Goal: Information Seeking & Learning: Learn about a topic

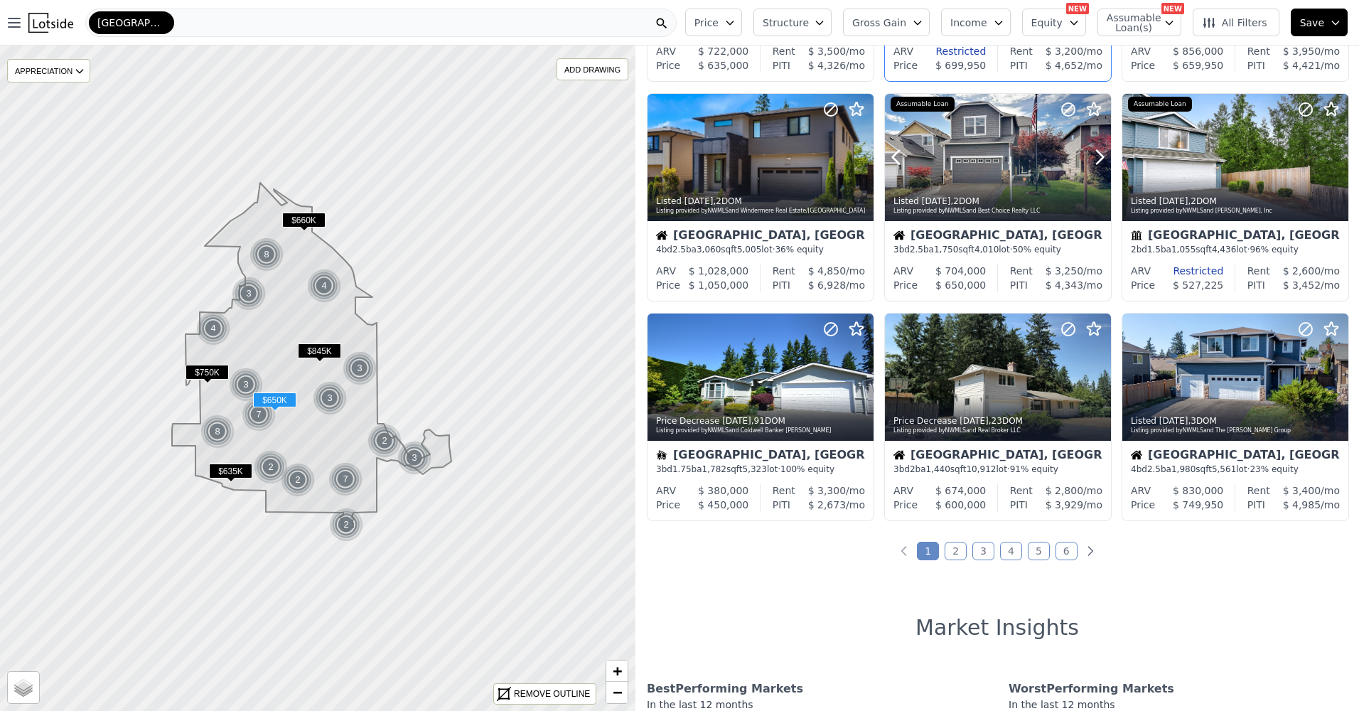
scroll to position [497, 0]
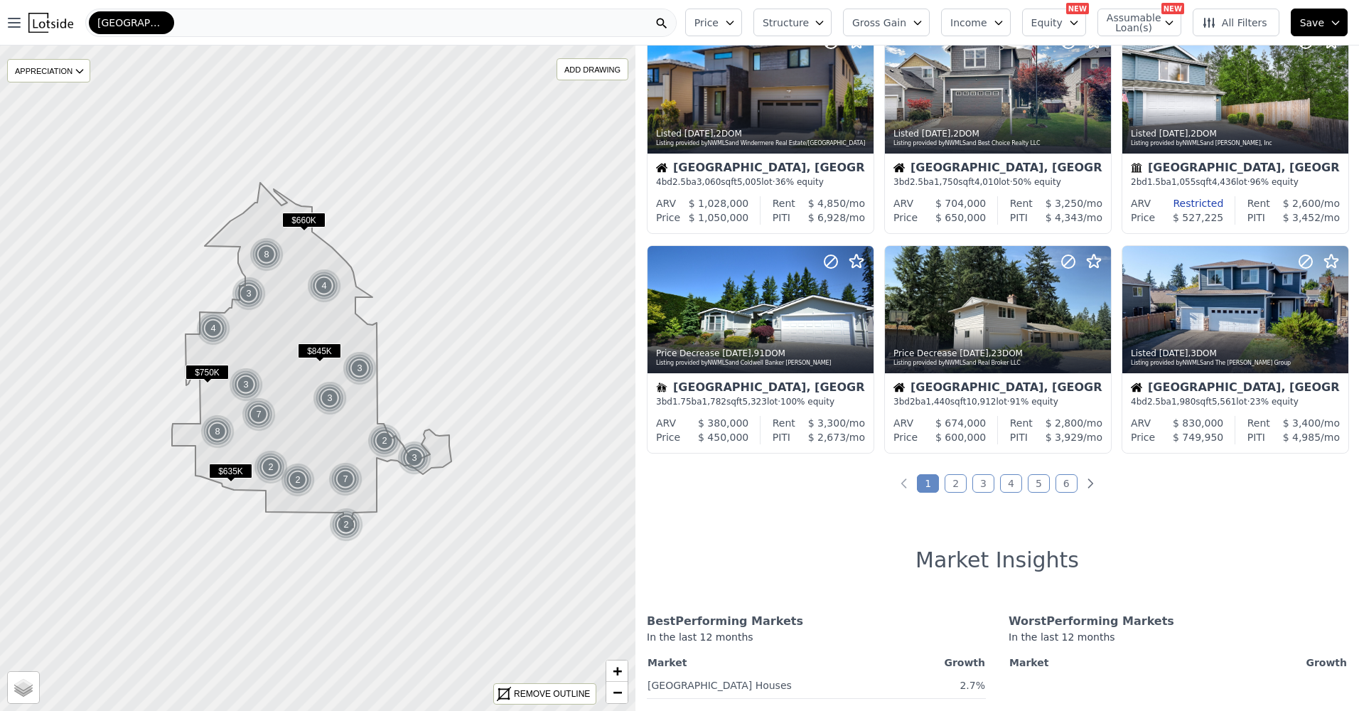
click at [954, 484] on link "2" at bounding box center [955, 483] width 22 height 18
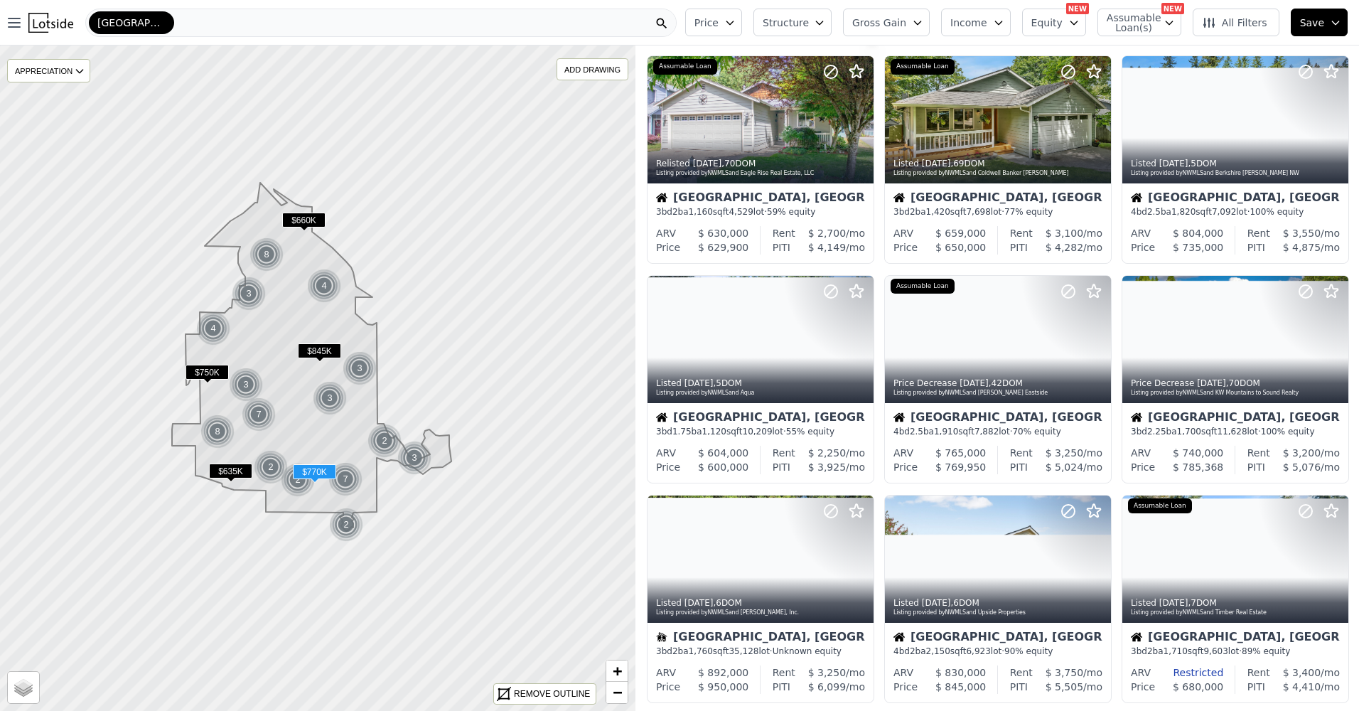
scroll to position [0, 0]
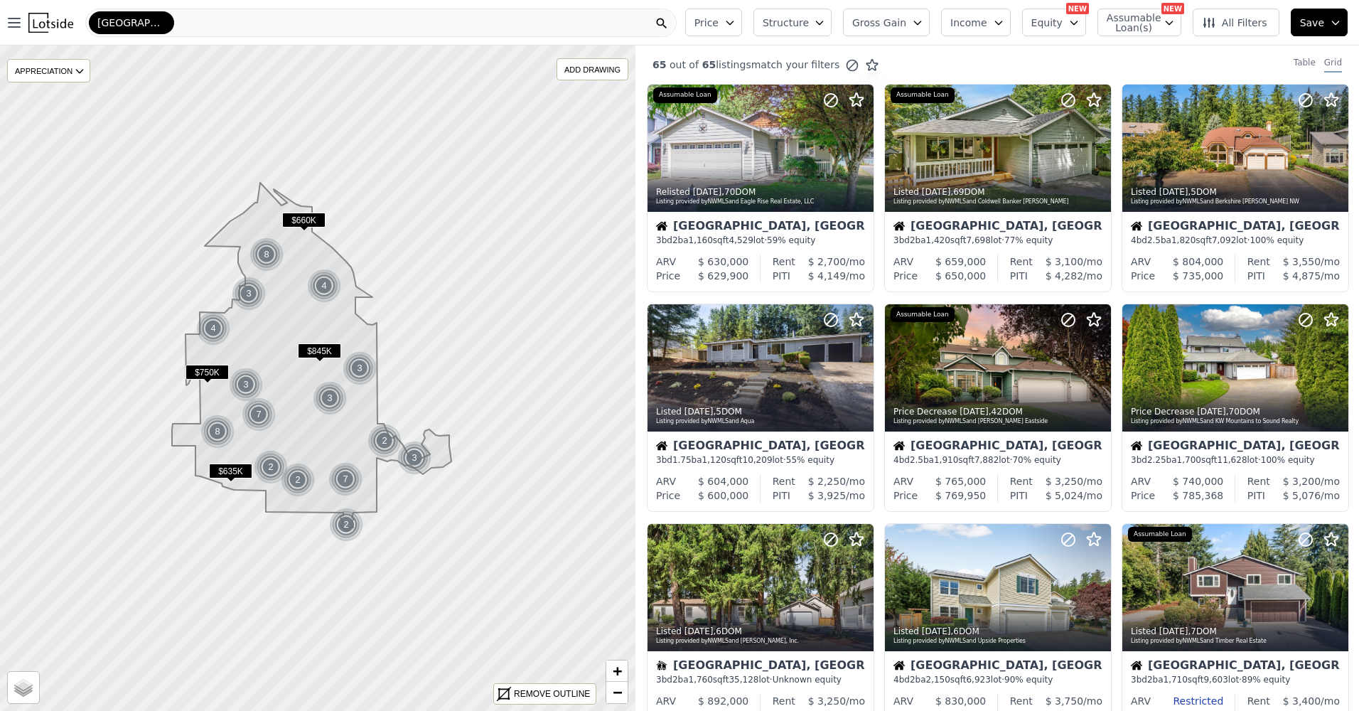
click at [825, 25] on icon "button" at bounding box center [819, 22] width 11 height 11
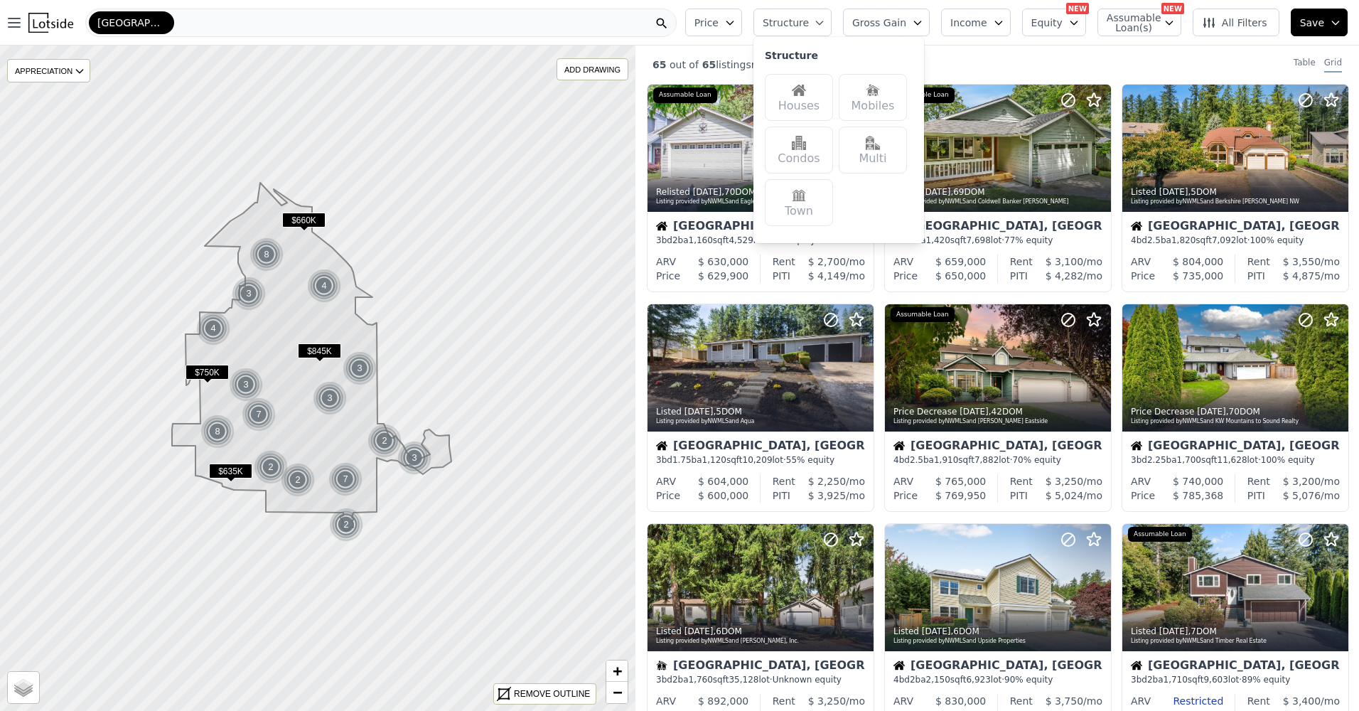
click at [833, 107] on div "Houses" at bounding box center [799, 97] width 68 height 47
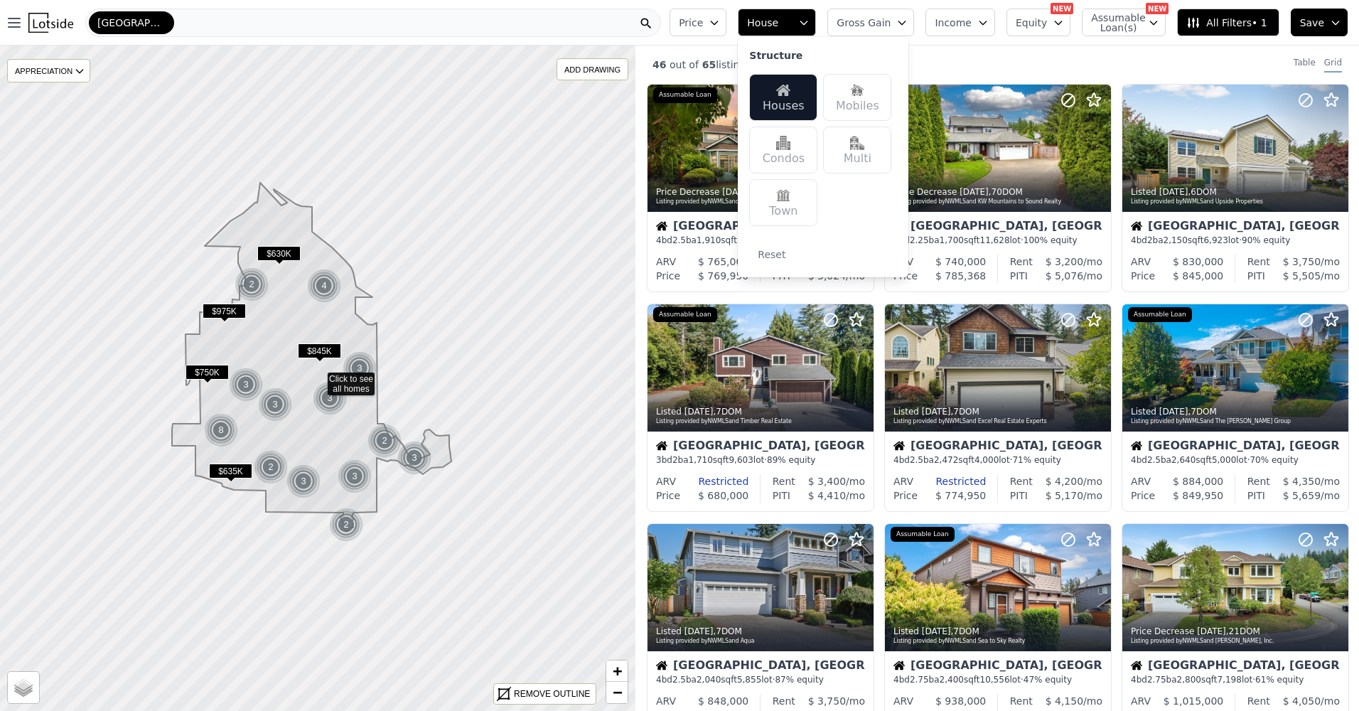
click at [1043, 56] on div "46 out of 65 listings match your filters Table Grid" at bounding box center [996, 64] width 723 height 38
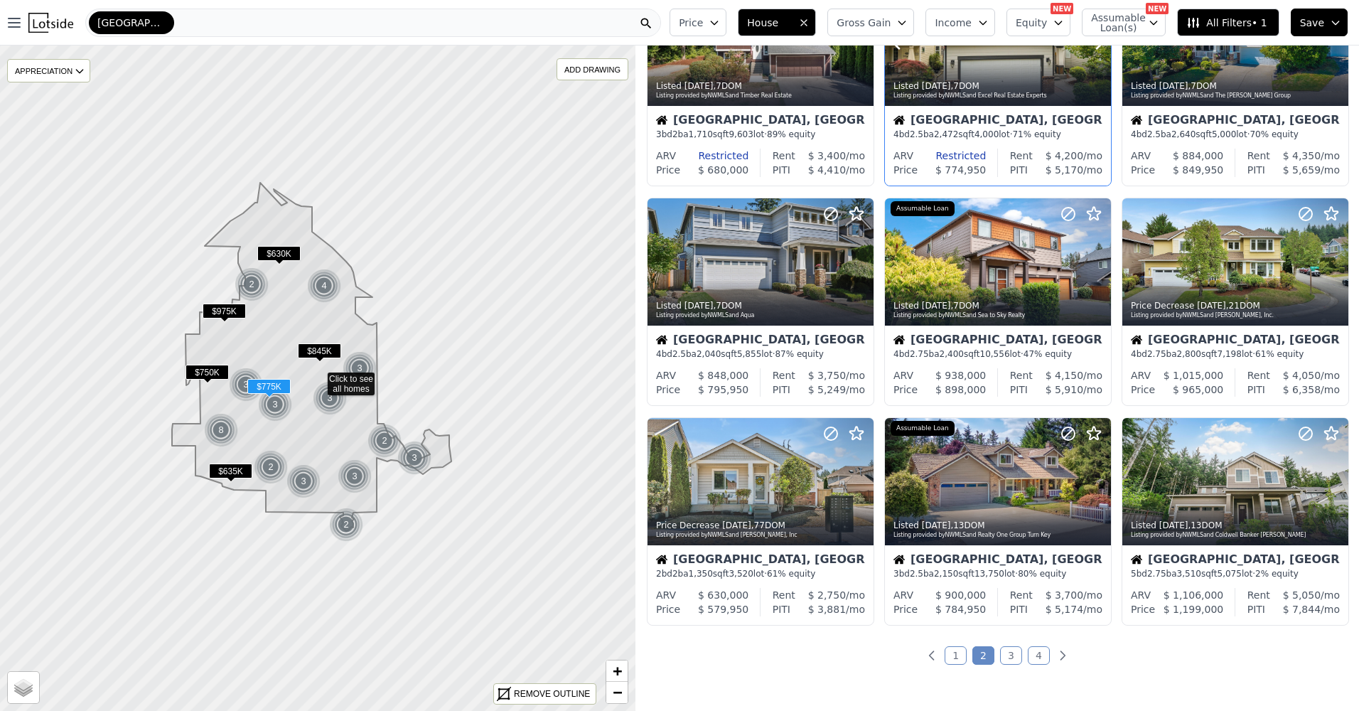
scroll to position [355, 0]
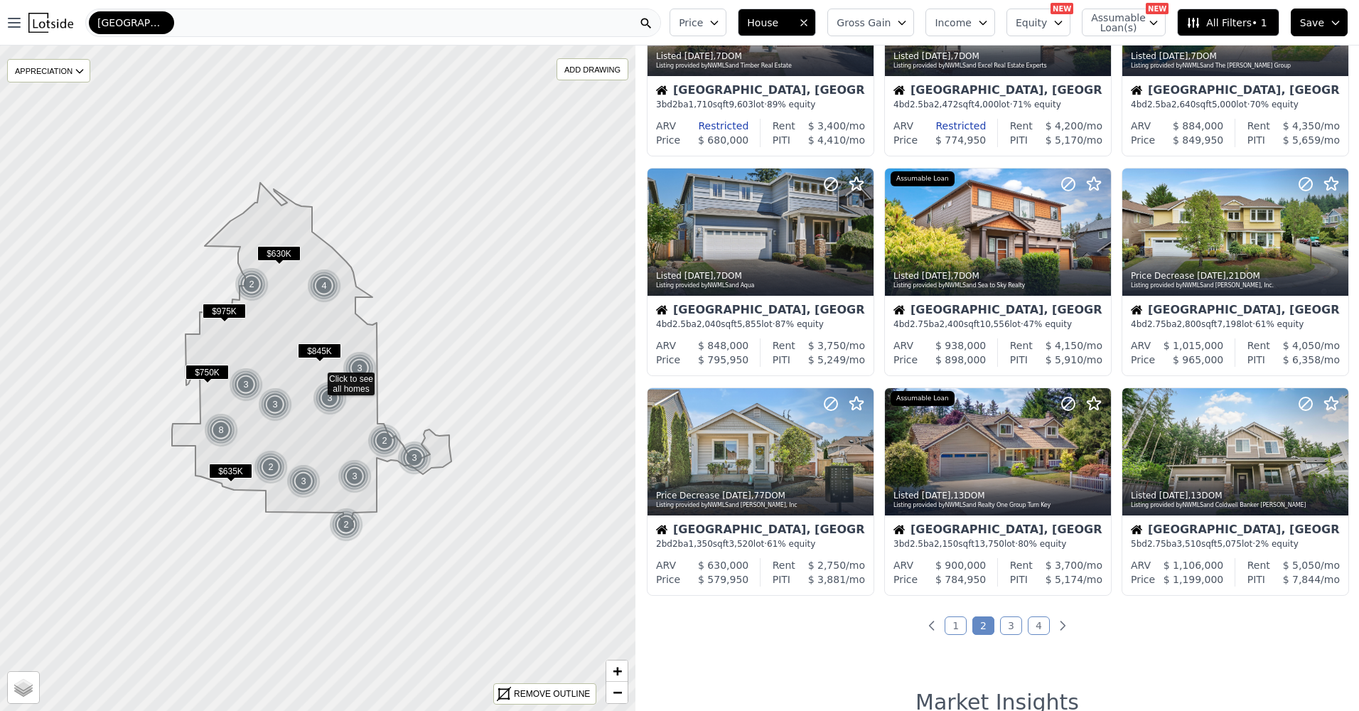
click at [1000, 627] on link "3" at bounding box center [1011, 625] width 22 height 18
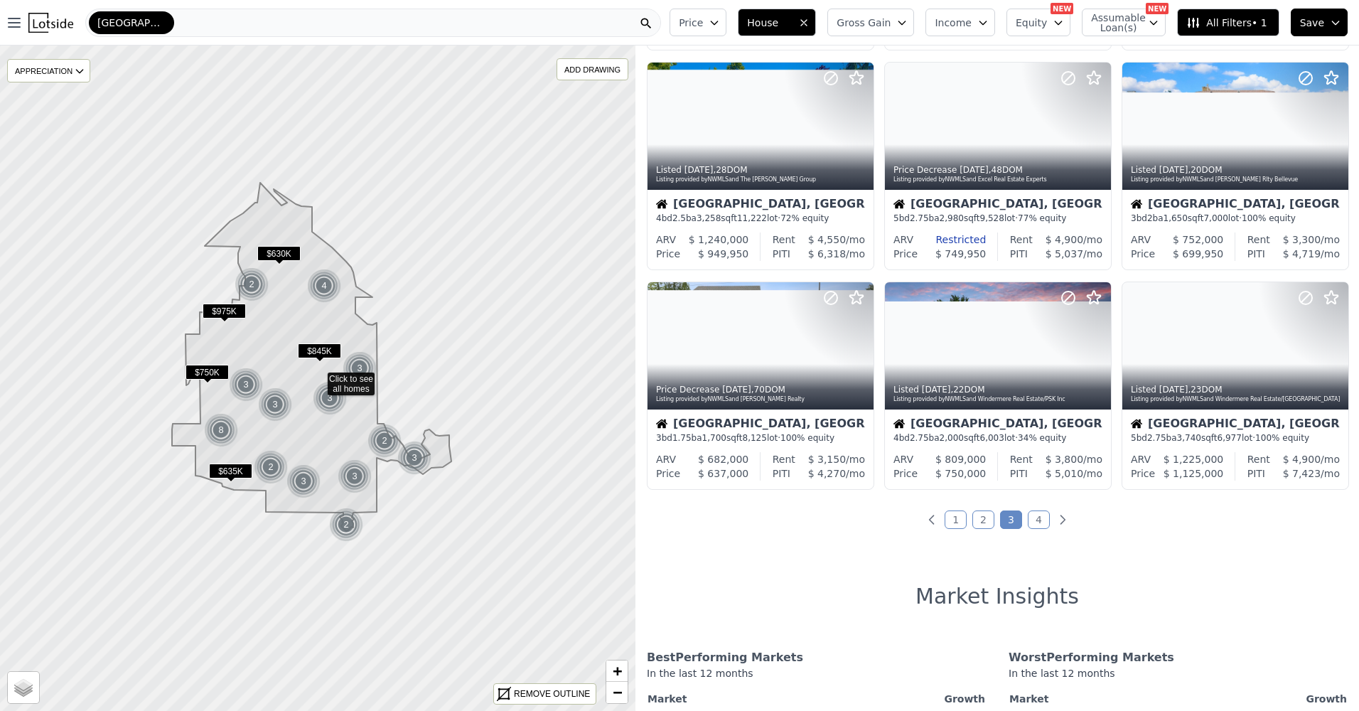
scroll to position [497, 0]
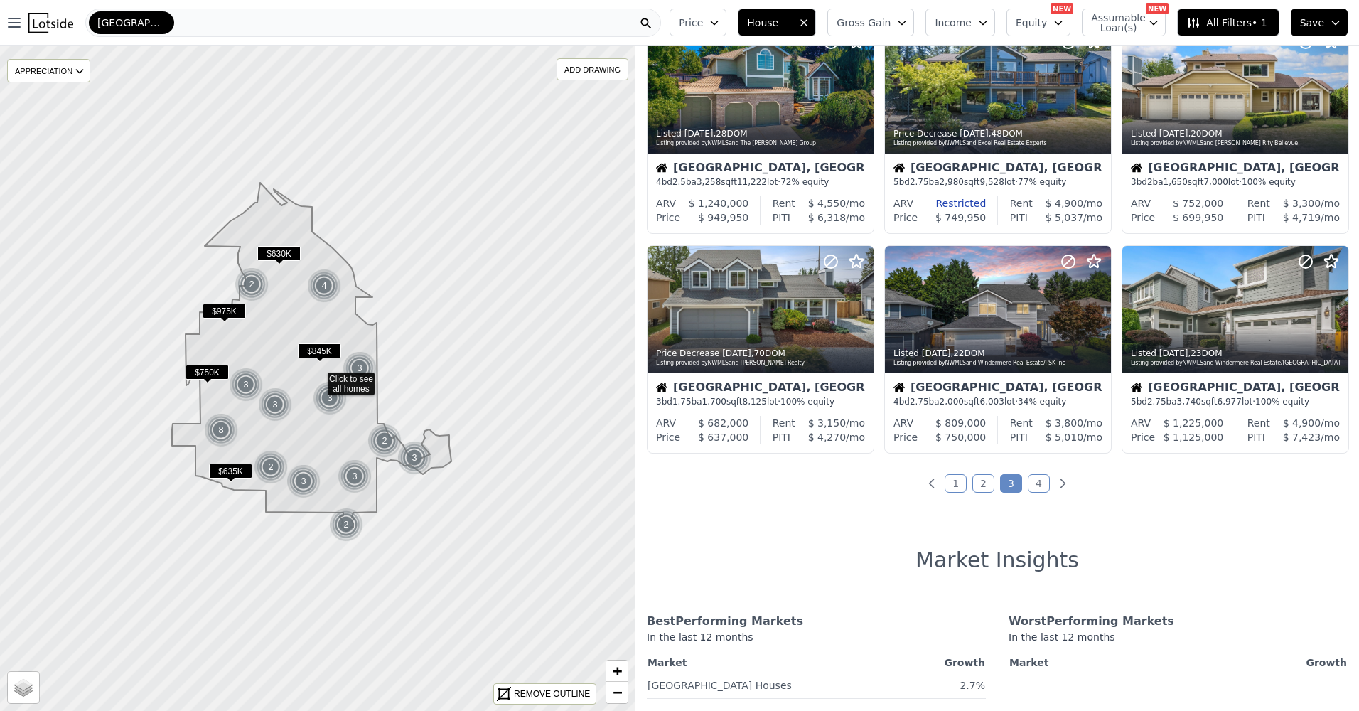
click at [1038, 482] on link "4" at bounding box center [1039, 483] width 22 height 18
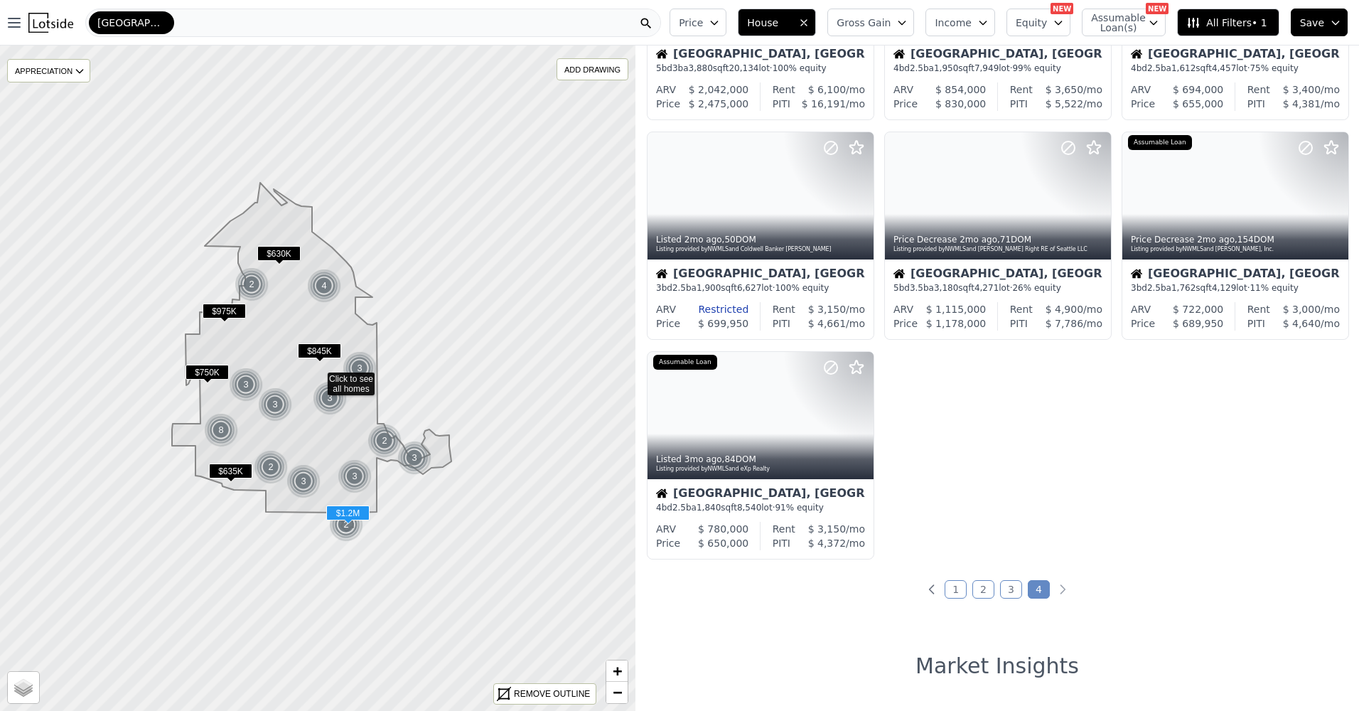
scroll to position [426, 0]
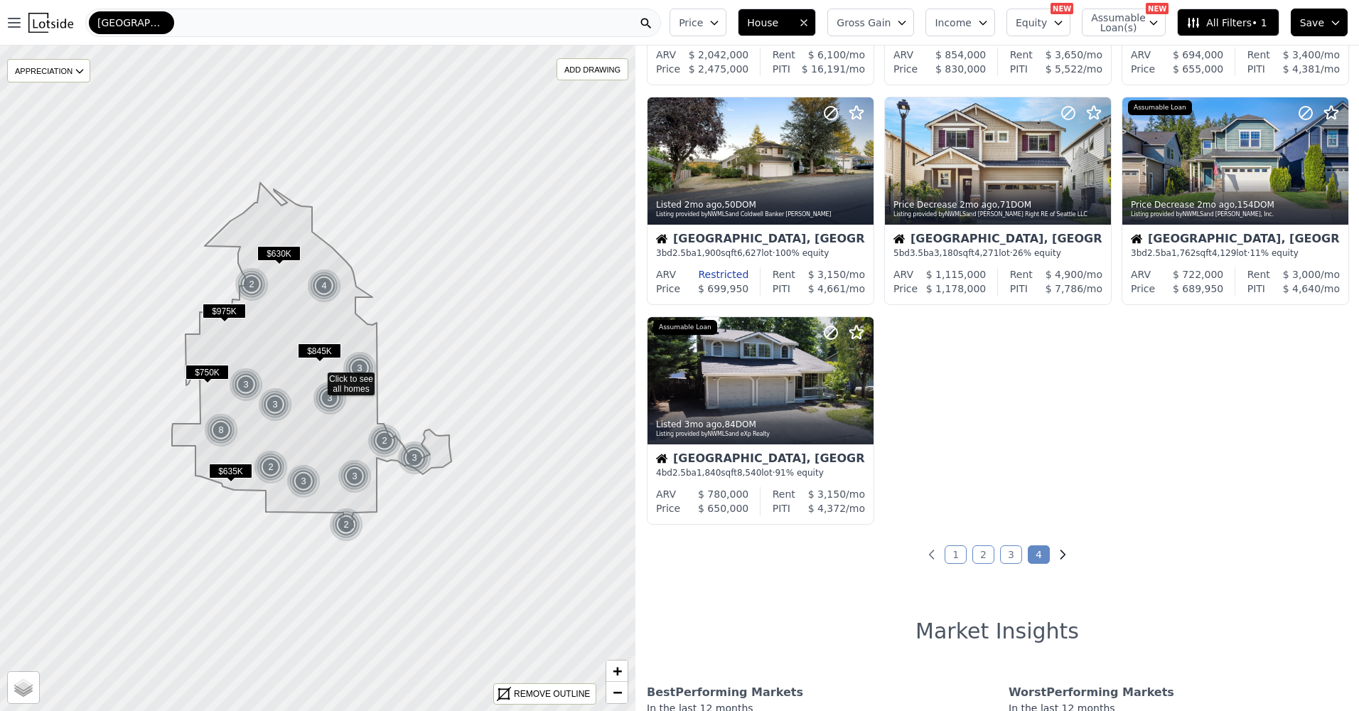
click at [1060, 552] on icon "Next page" at bounding box center [1062, 554] width 4 height 9
click at [944, 558] on link "1" at bounding box center [955, 554] width 22 height 18
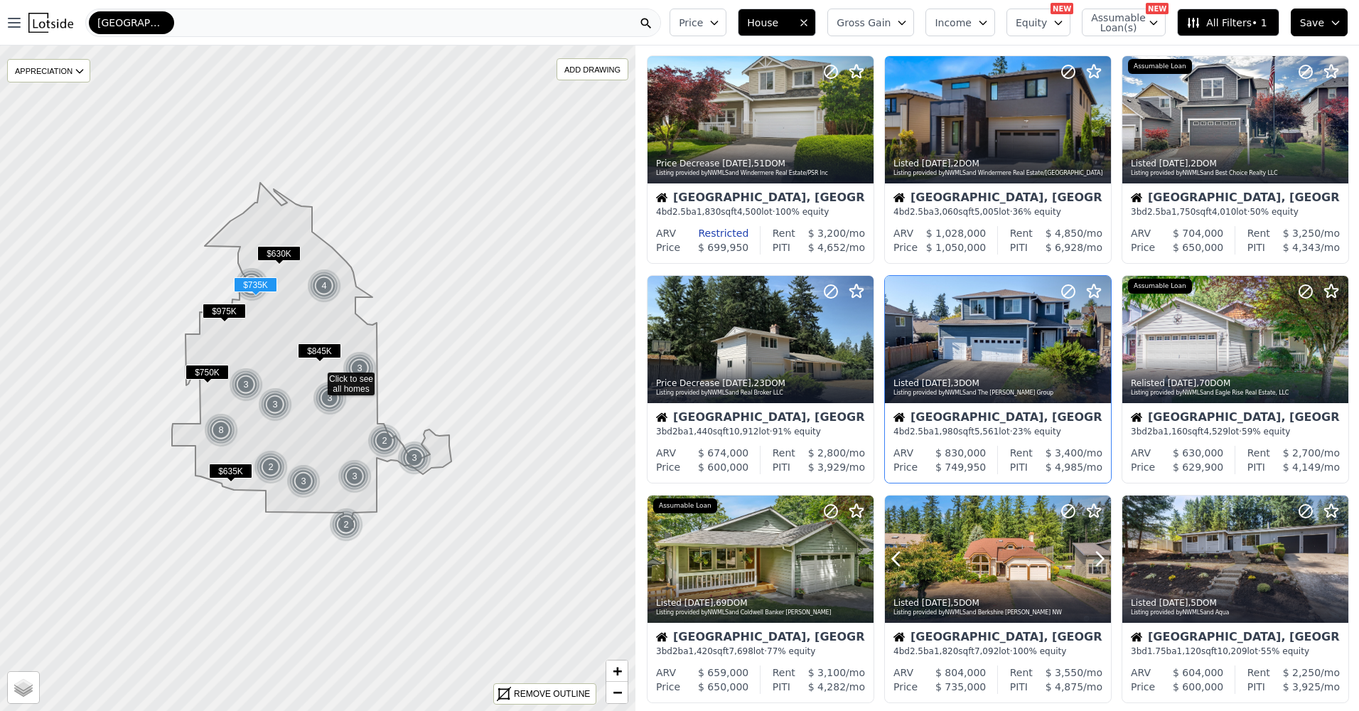
scroll to position [284, 0]
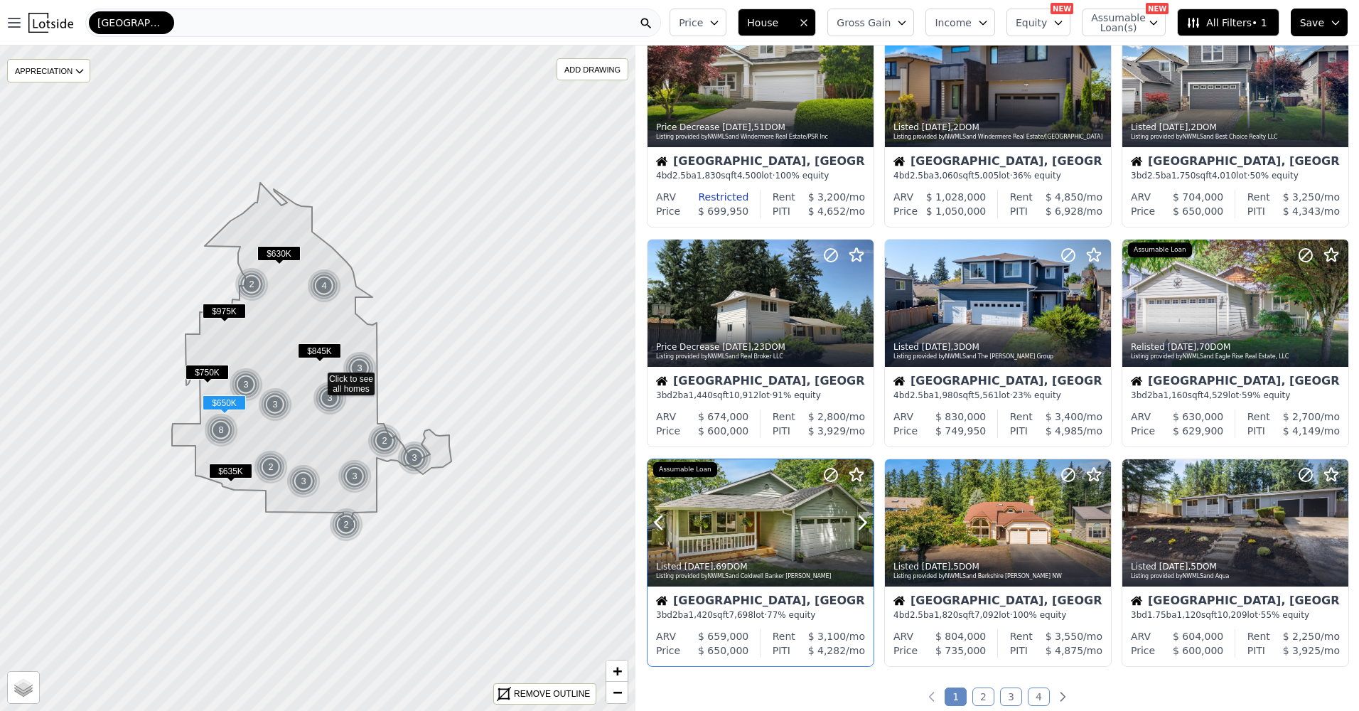
click at [831, 542] on div at bounding box center [760, 554] width 226 height 26
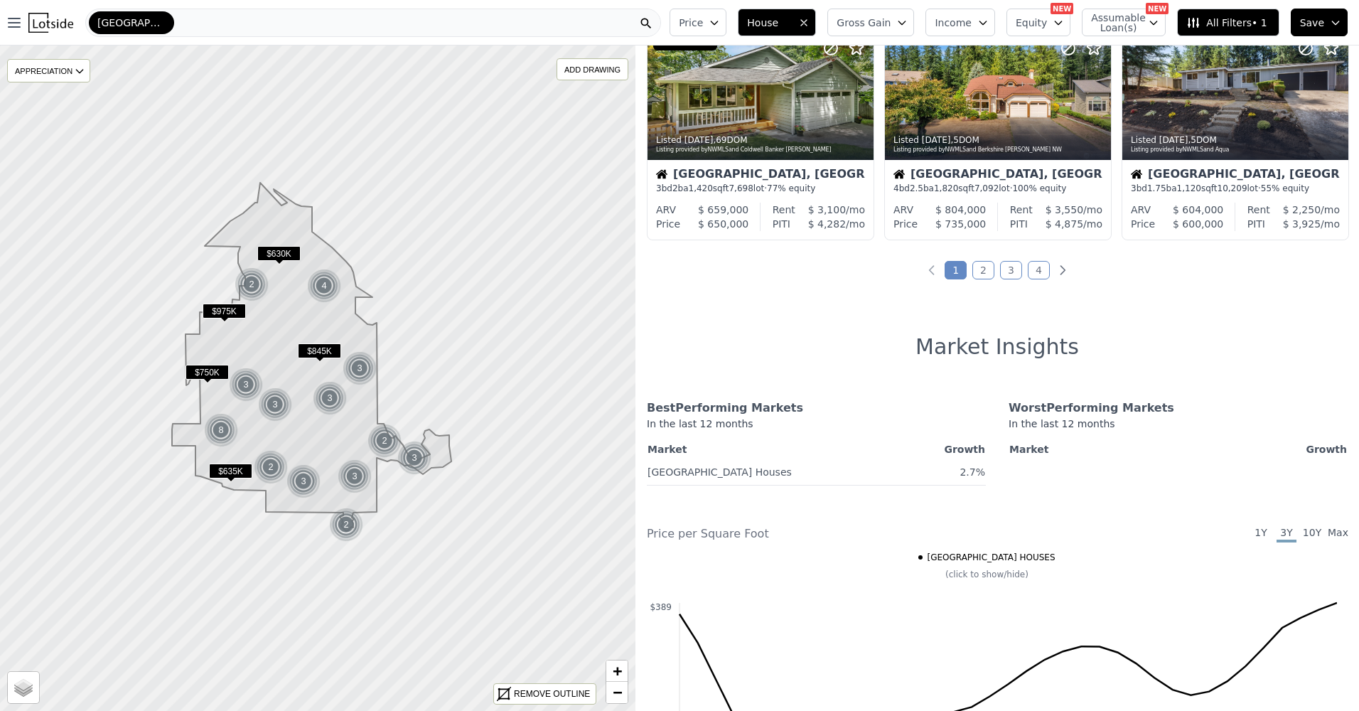
click at [986, 261] on link "2" at bounding box center [983, 270] width 22 height 18
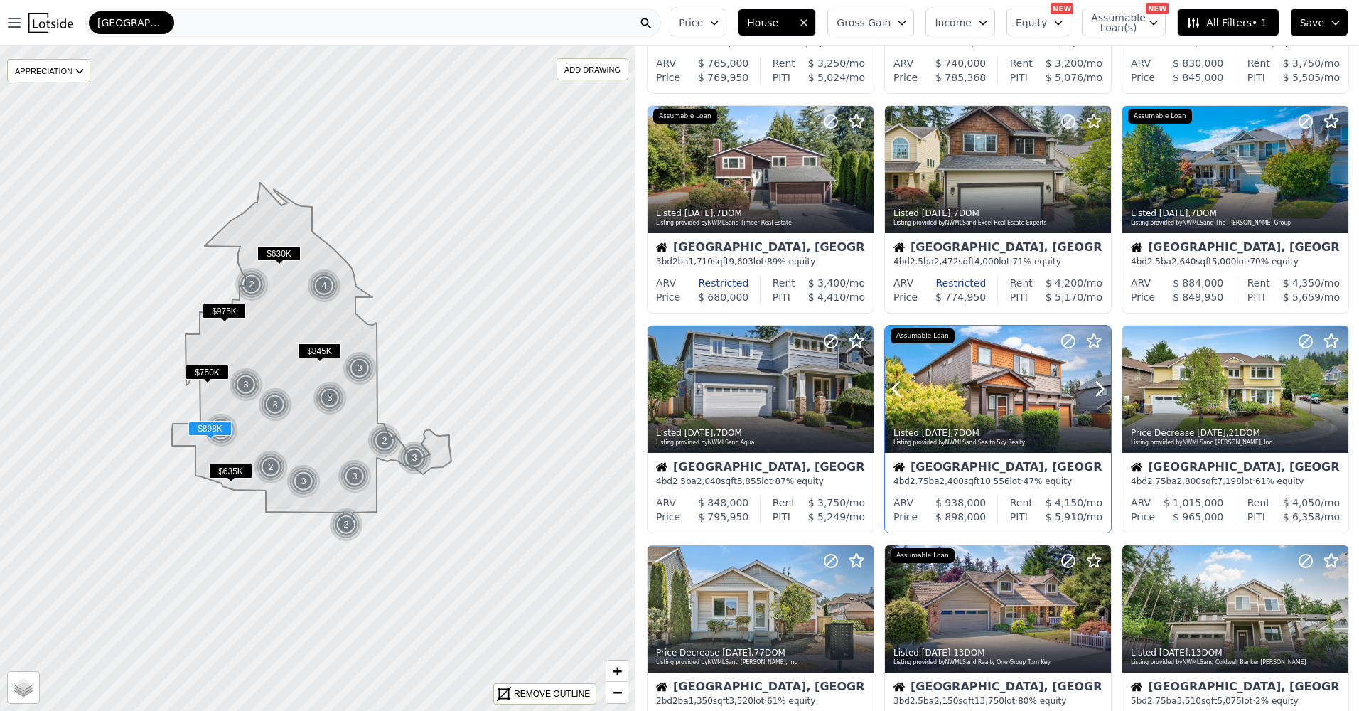
scroll to position [355, 0]
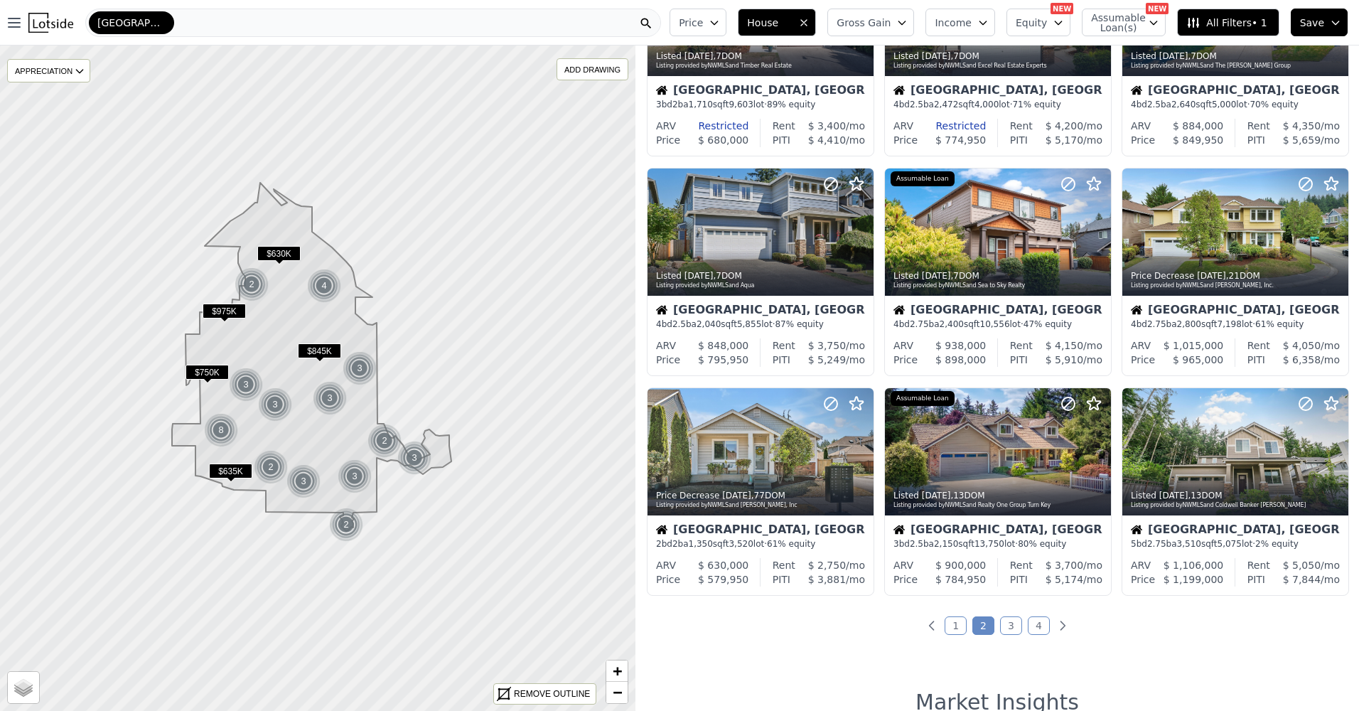
click at [1006, 625] on link "3" at bounding box center [1011, 625] width 22 height 18
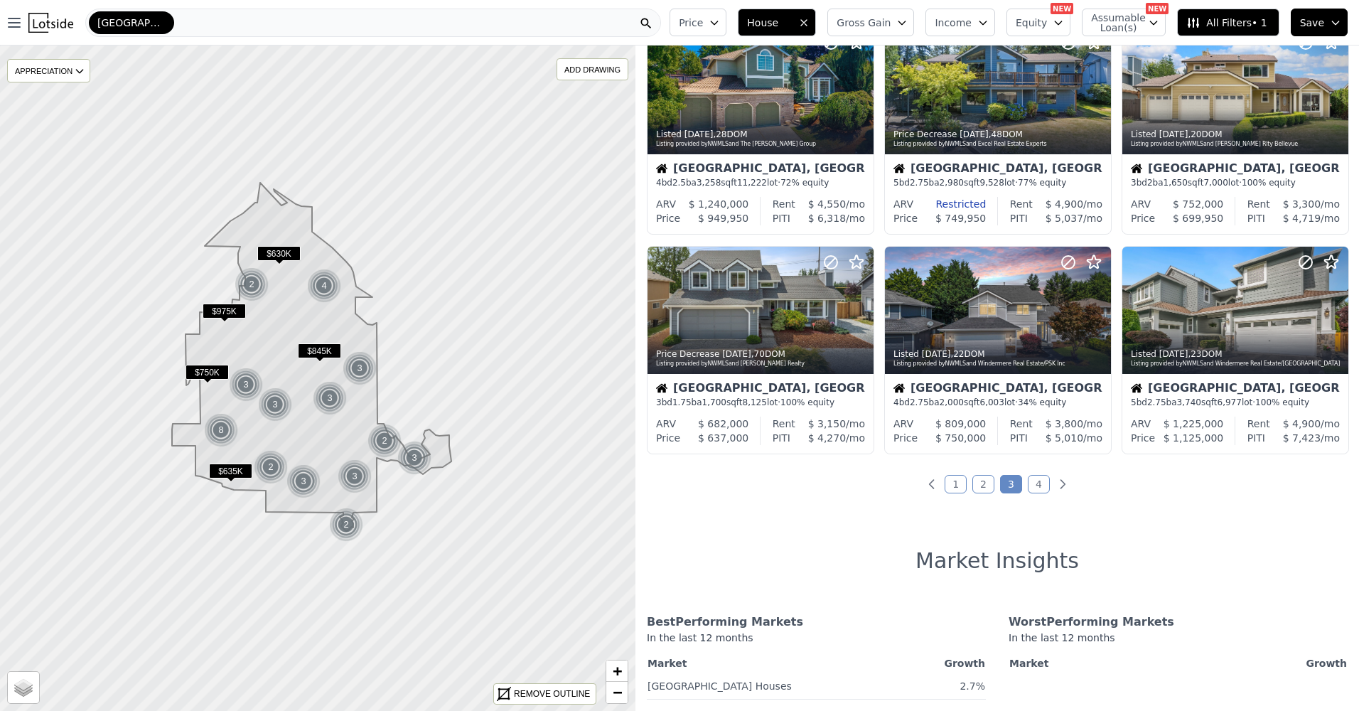
scroll to position [497, 0]
click at [1035, 485] on link "4" at bounding box center [1039, 483] width 22 height 18
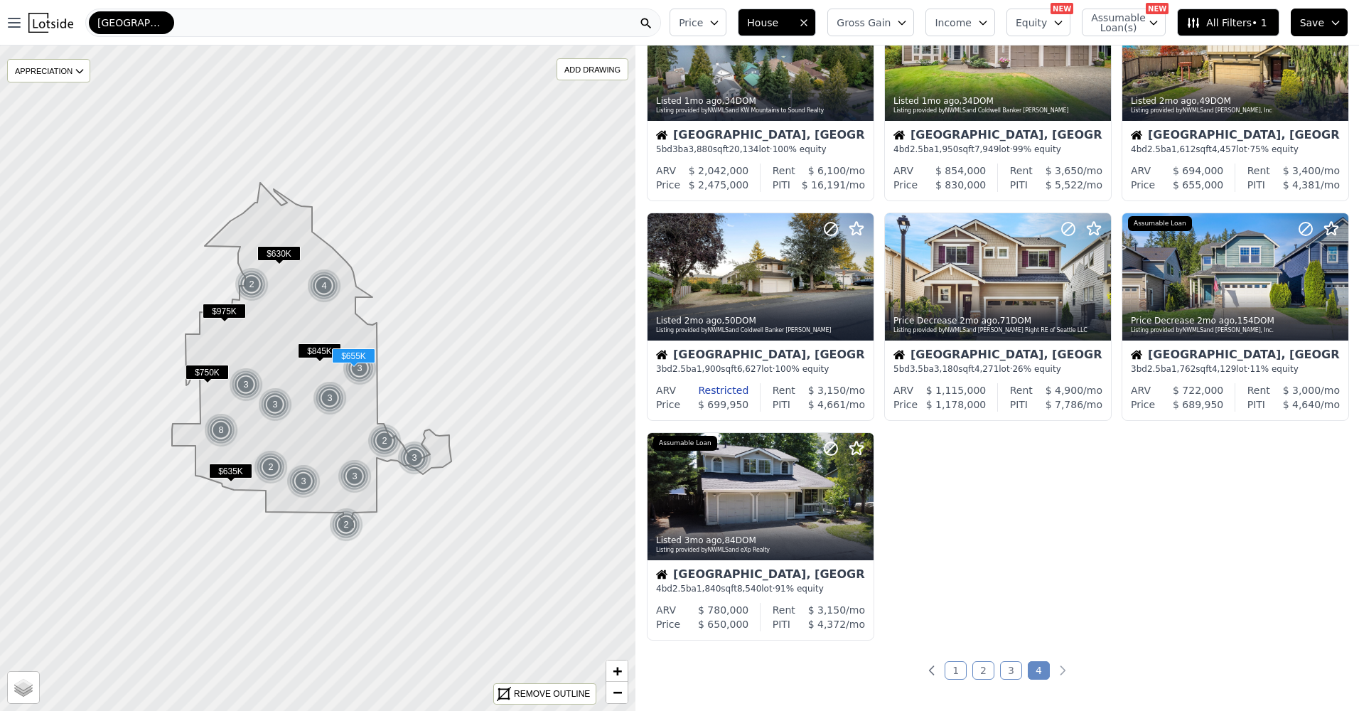
scroll to position [355, 0]
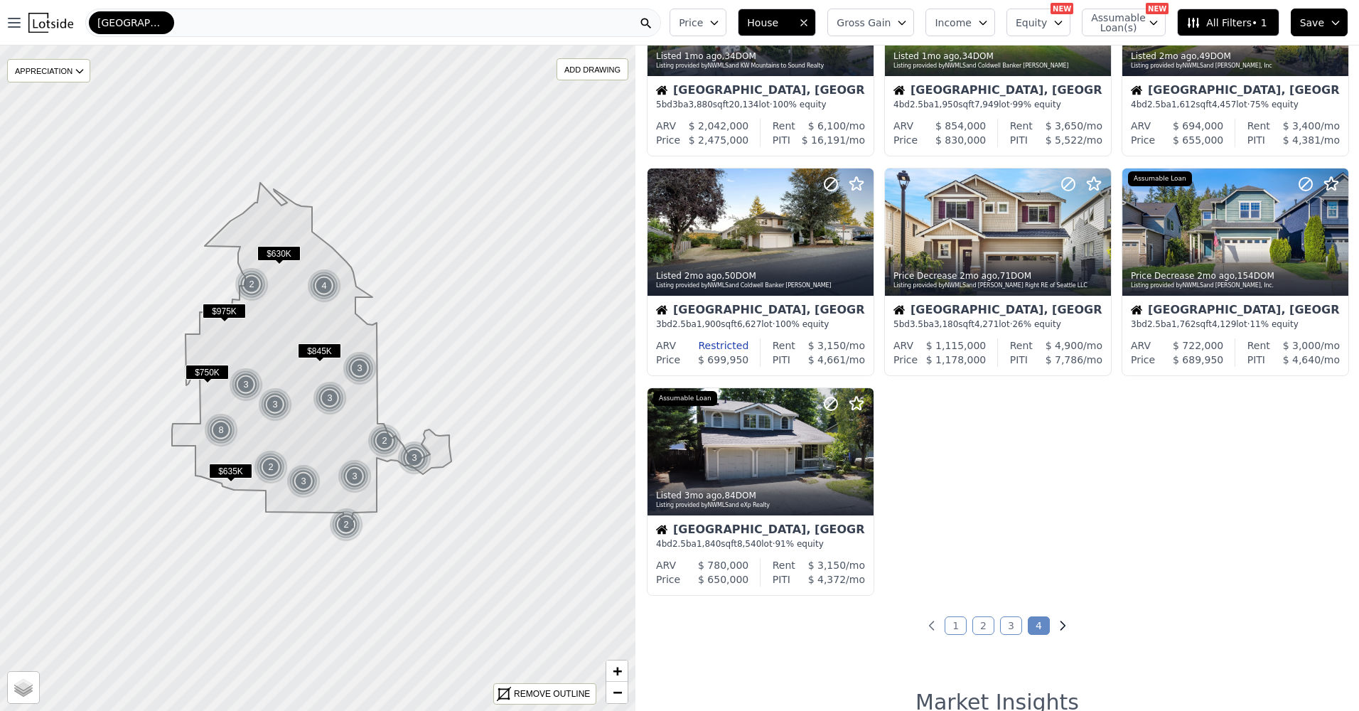
click at [1055, 623] on icon "Next page" at bounding box center [1062, 625] width 14 height 14
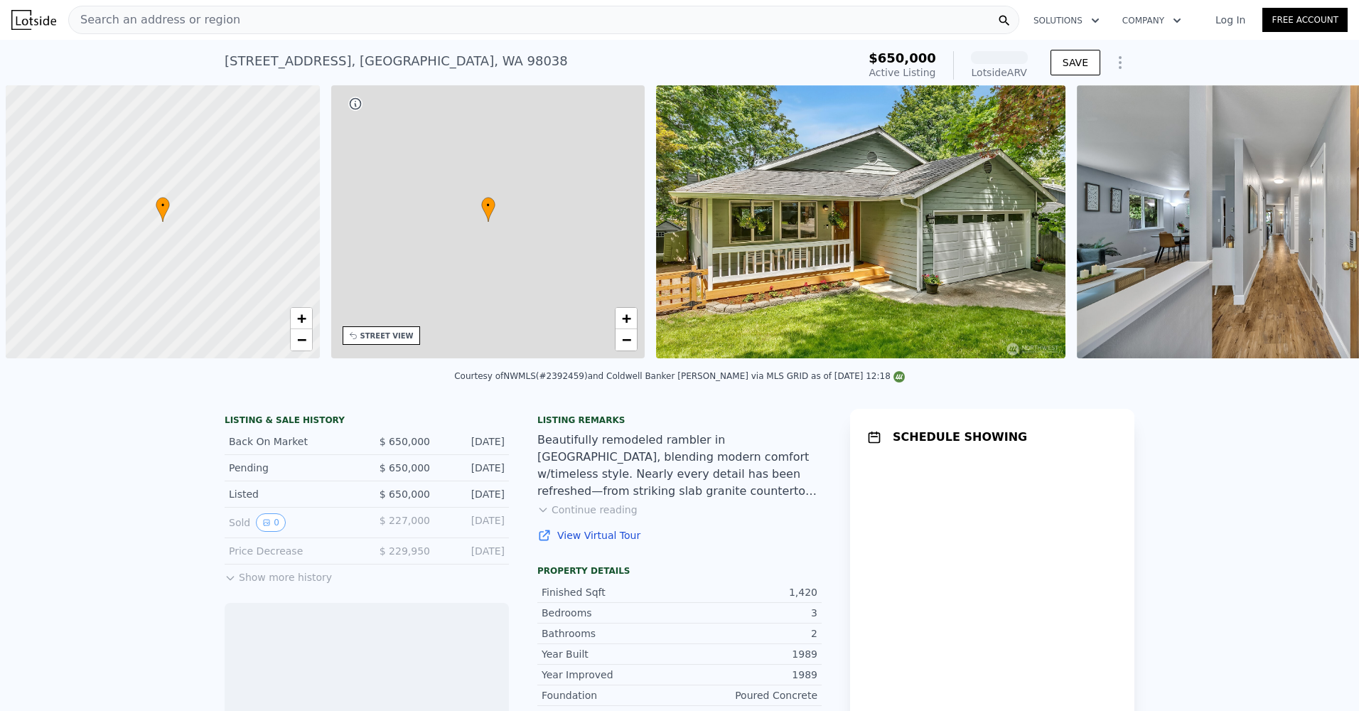
scroll to position [0, 6]
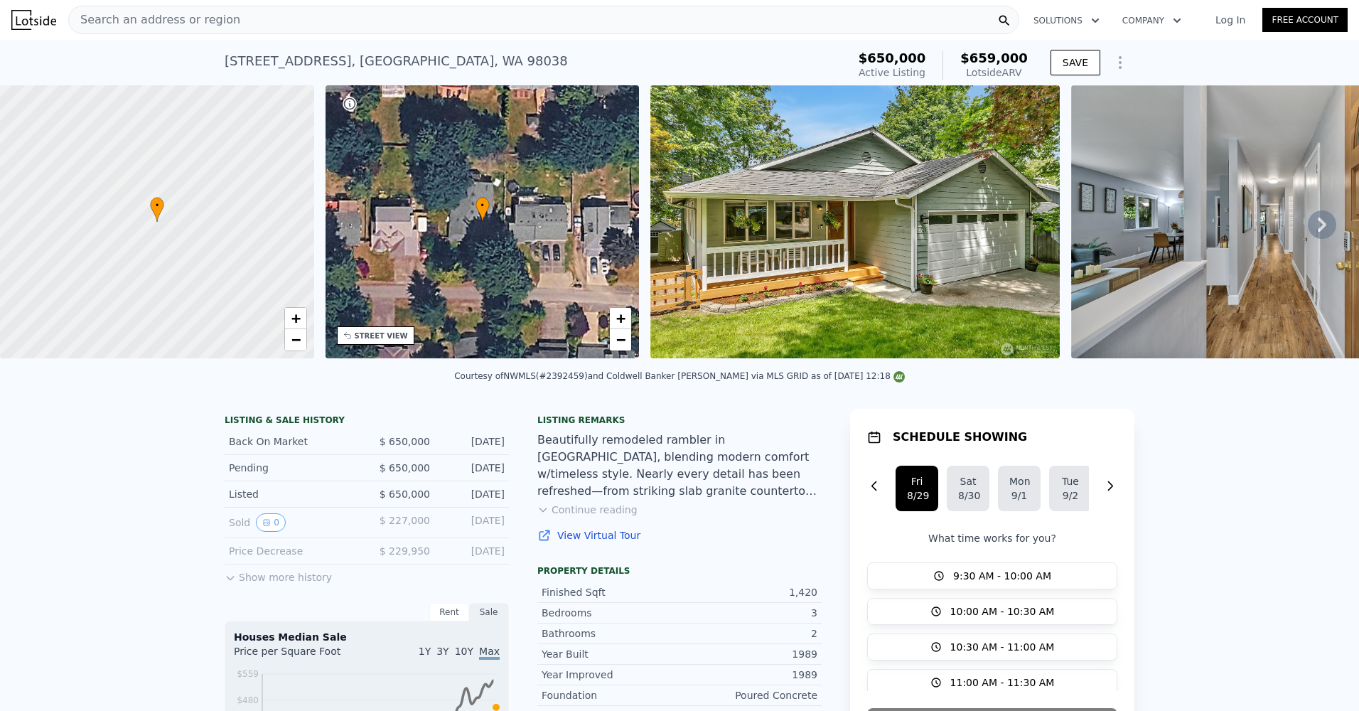
click at [261, 31] on div "Search an address or region" at bounding box center [543, 20] width 951 height 28
click at [1177, 51] on div "21628 SE 271st St , Maple Valley , WA 98038 Active at $650k (~ARV $659k ) $650,…" at bounding box center [679, 62] width 1359 height 45
click at [1089, 22] on icon "button" at bounding box center [1095, 20] width 14 height 17
click at [1138, 21] on button "Company" at bounding box center [1152, 21] width 82 height 26
drag, startPoint x: 804, startPoint y: 47, endPoint x: 301, endPoint y: 47, distance: 503.1
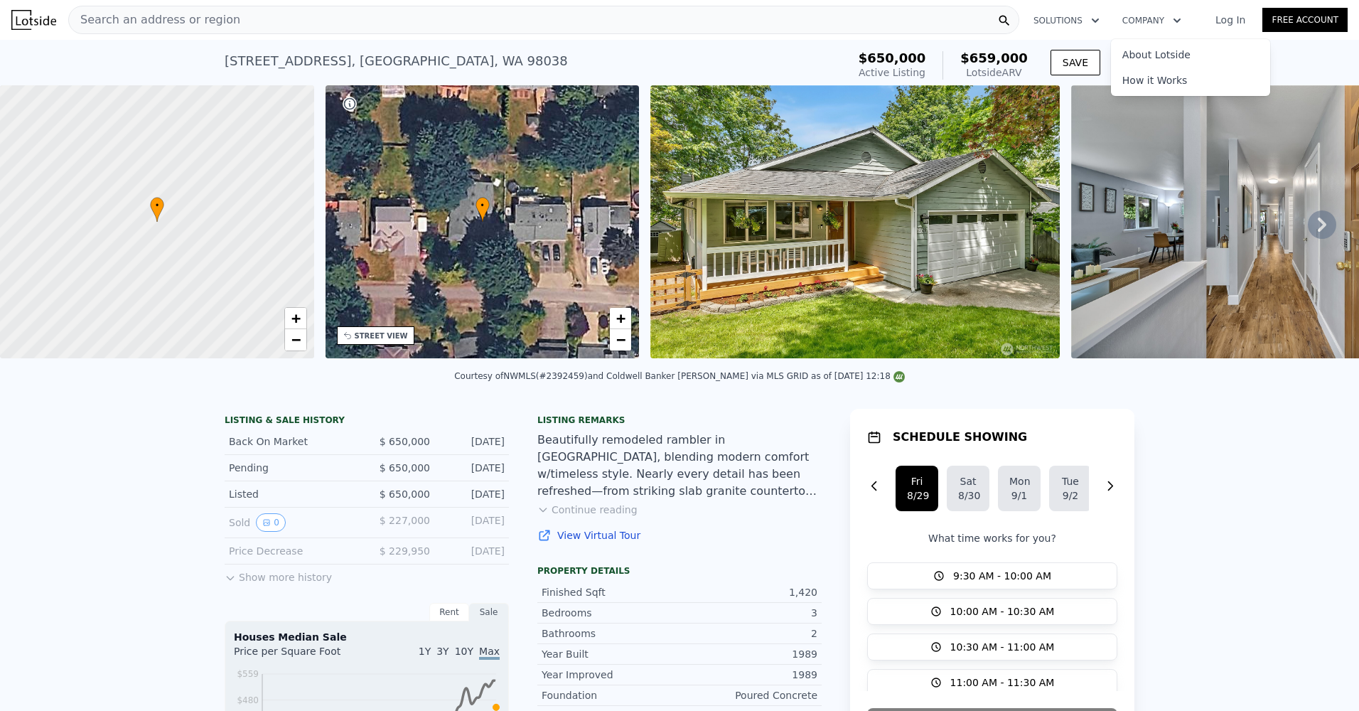
click at [796, 51] on div "21628 SE 271st St , Maple Valley , WA 98038 Active at $650k (~ARV $659k )" at bounding box center [533, 65] width 617 height 40
